Goal: Find specific page/section: Find specific page/section

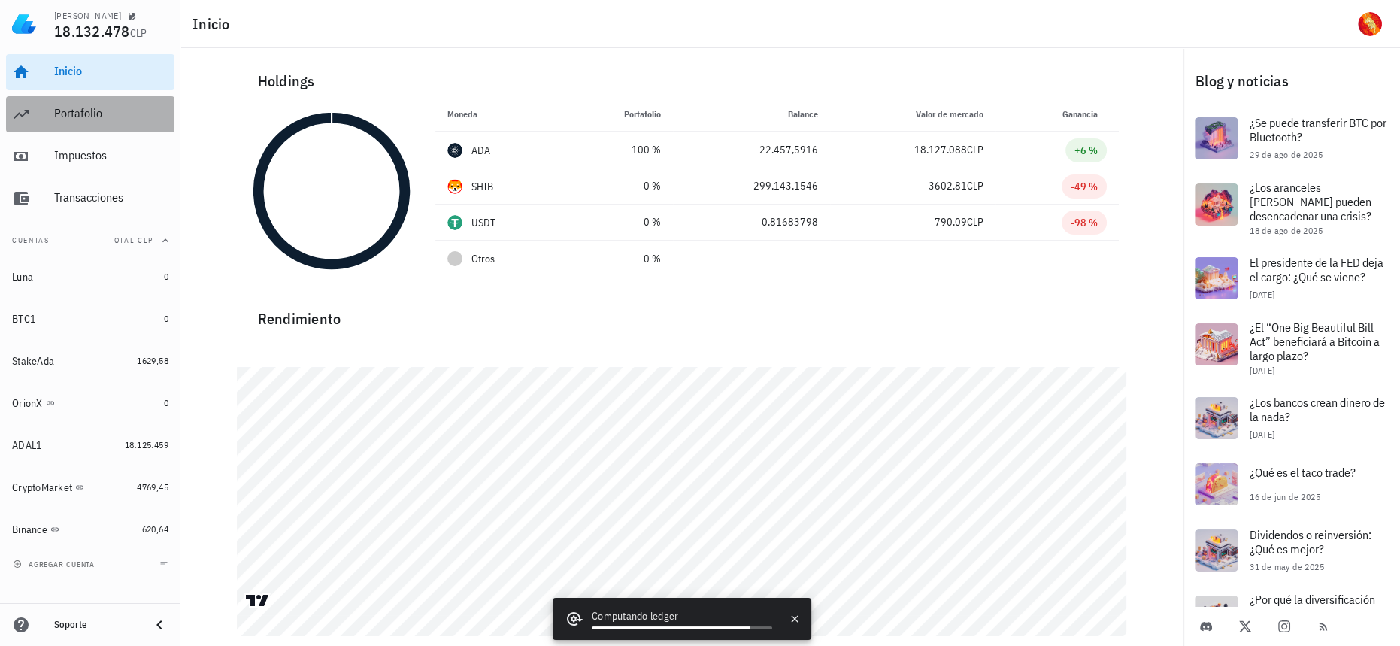
click at [110, 111] on div "Portafolio" at bounding box center [111, 113] width 114 height 14
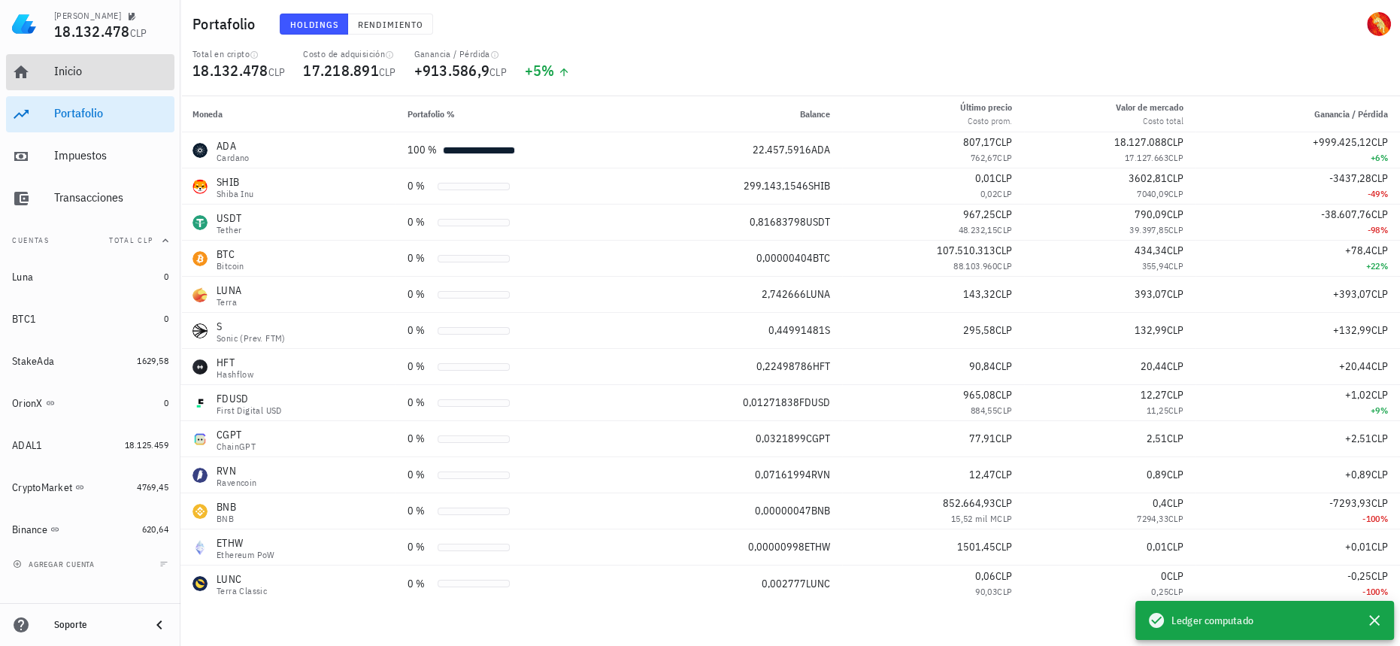
click at [112, 83] on div "Inicio" at bounding box center [111, 72] width 114 height 34
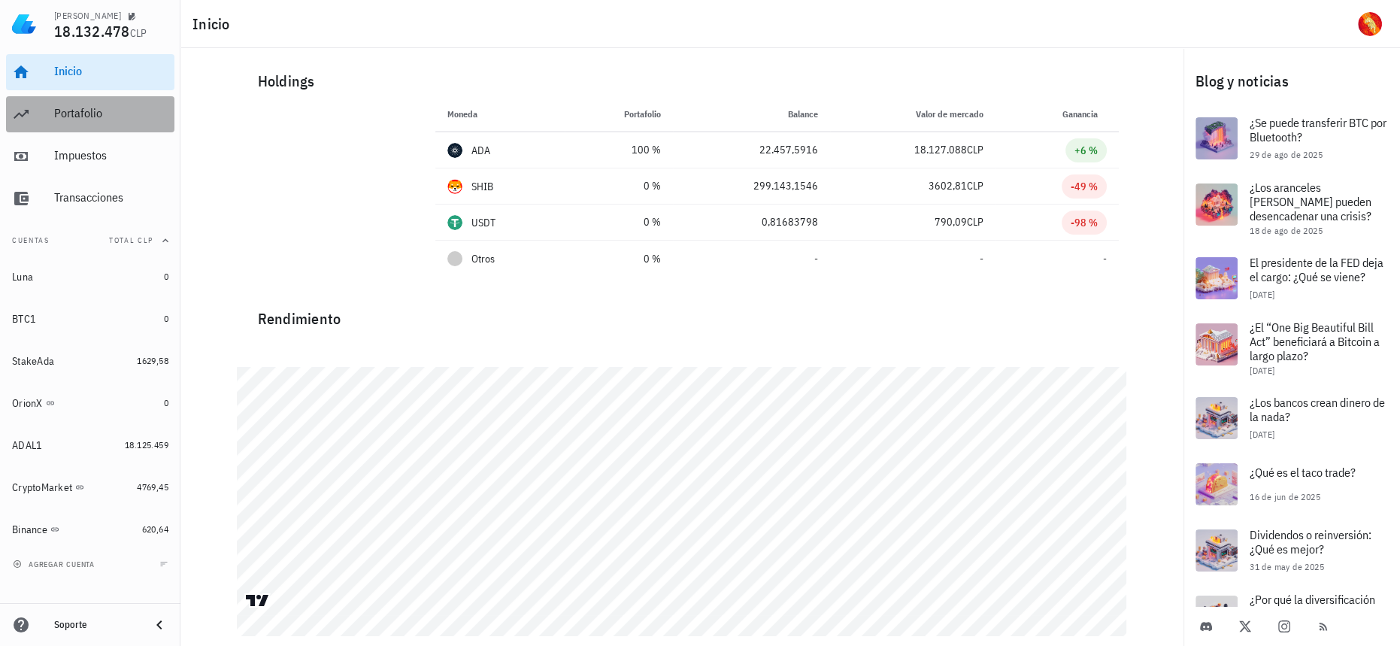
click at [93, 120] on div "Portafolio" at bounding box center [111, 113] width 114 height 14
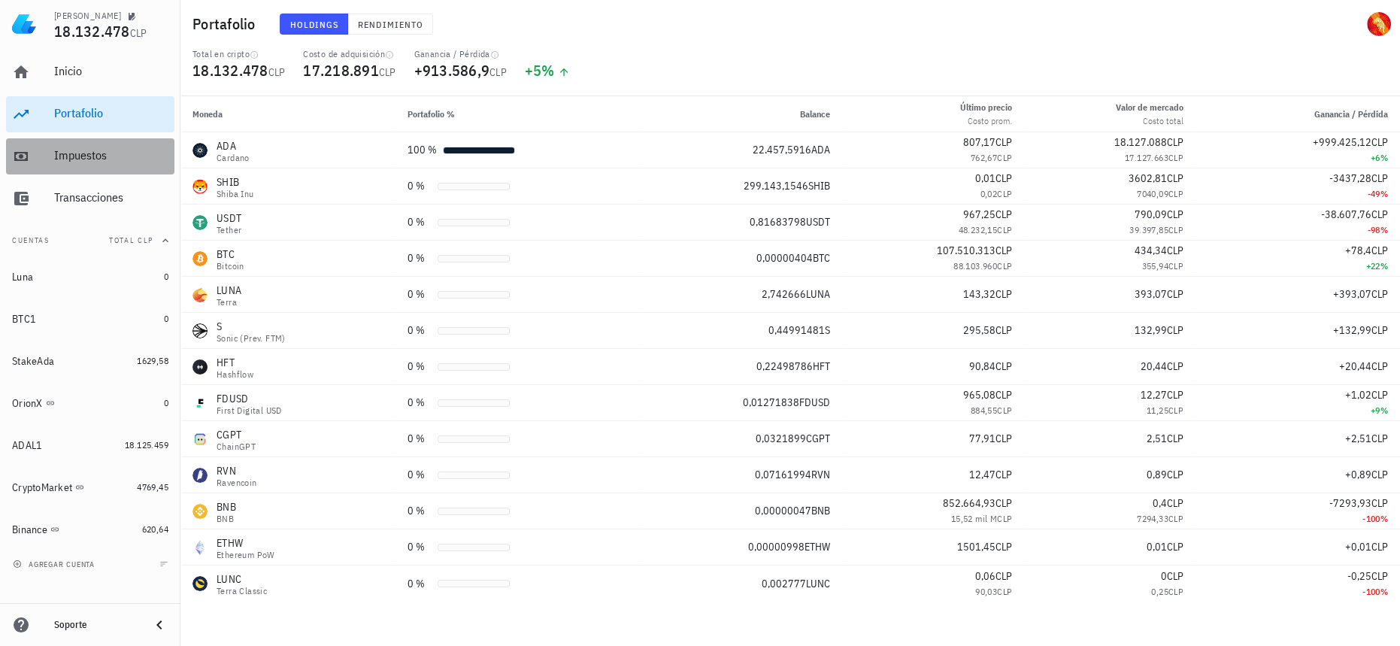
click at [89, 150] on div "Impuestos" at bounding box center [111, 155] width 114 height 14
